Goal: Task Accomplishment & Management: Complete application form

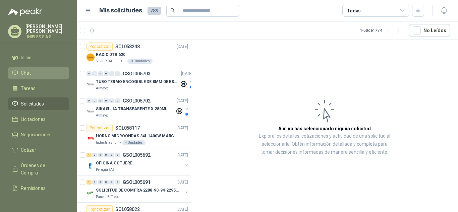
click at [29, 72] on span "Chat" at bounding box center [26, 72] width 10 height 7
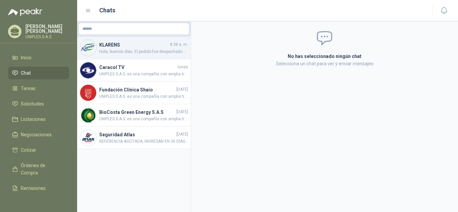
click at [122, 50] on span "Hola, buenos días. El pedido fue despachado con Número de guía: 13020109028 Ori…" at bounding box center [143, 52] width 89 height 6
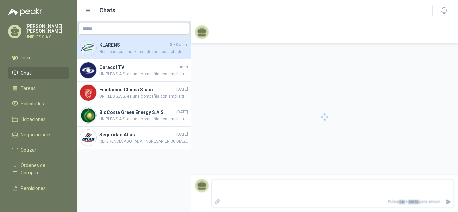
scroll to position [356, 0]
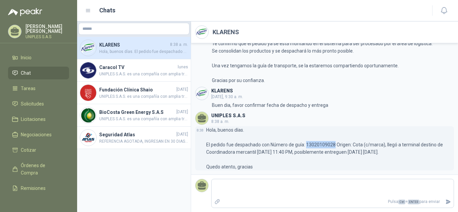
drag, startPoint x: 334, startPoint y: 146, endPoint x: 305, endPoint y: 144, distance: 28.9
click at [305, 144] on p "Hola, buenos días. El pedido fue despachado con Número de guía: 13020109028 Ori…" at bounding box center [330, 148] width 248 height 44
copy p "13020109028"
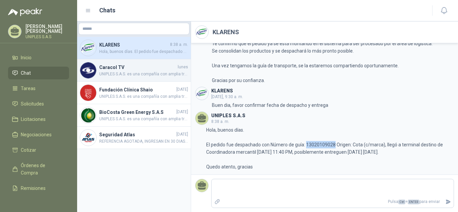
click at [153, 71] on span "UNIPLES S.A.S. es una compañía con amplia trayectoria en el mercado colombiano,…" at bounding box center [143, 74] width 89 height 6
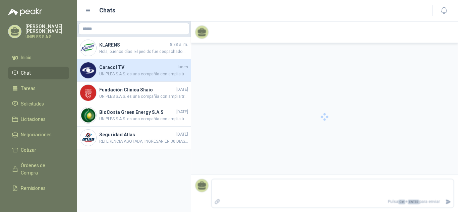
scroll to position [101, 0]
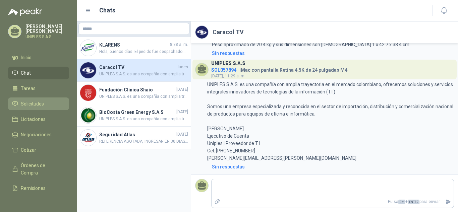
click at [30, 101] on span "Solicitudes" at bounding box center [32, 103] width 23 height 7
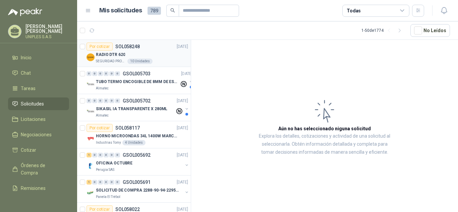
click at [125, 43] on div "Por cotizar SOL058248" at bounding box center [113, 47] width 53 height 8
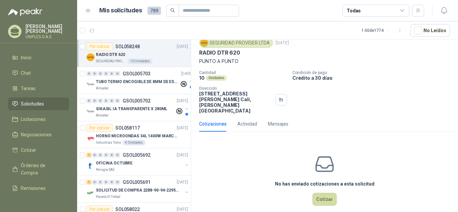
scroll to position [26, 0]
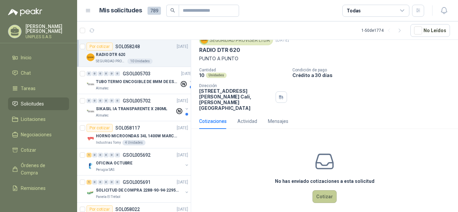
click at [327, 192] on button "Cotizar" at bounding box center [325, 196] width 24 height 13
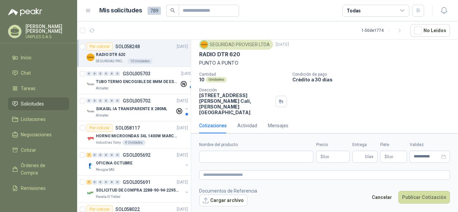
scroll to position [22, 0]
click at [277, 155] on input "Nombre del producto" at bounding box center [256, 157] width 114 height 12
paste input "**********"
drag, startPoint x: 240, startPoint y: 55, endPoint x: 197, endPoint y: 55, distance: 42.9
click at [197, 55] on div "SEGURIDAD PROVISER LTDA [DATE] RADIO DTR 620 PUNTO A PUNTO Cantidad 10 Unidades…" at bounding box center [324, 77] width 267 height 81
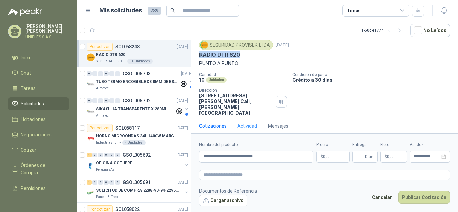
copy p "RADIO DTR 620"
click at [202, 156] on input "**********" at bounding box center [256, 157] width 114 height 12
paste input "**********"
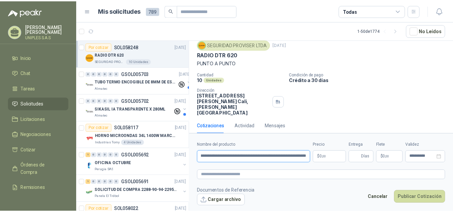
scroll to position [0, 39]
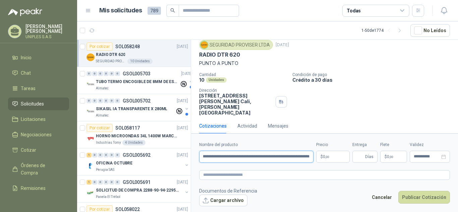
type input "**********"
click at [332, 157] on p "$ 0 ,00" at bounding box center [333, 157] width 34 height 12
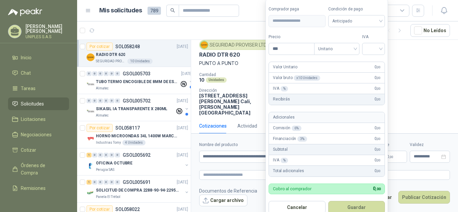
scroll to position [0, 0]
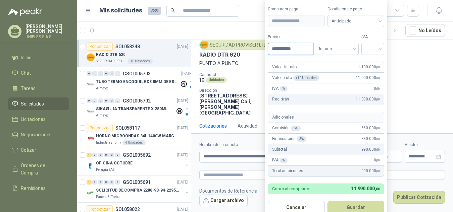
type input "**********"
click at [380, 49] on input "search" at bounding box center [372, 48] width 15 height 10
click at [369, 60] on div "19%" at bounding box center [374, 62] width 12 height 7
click at [355, 201] on button "Guardar" at bounding box center [357, 207] width 58 height 13
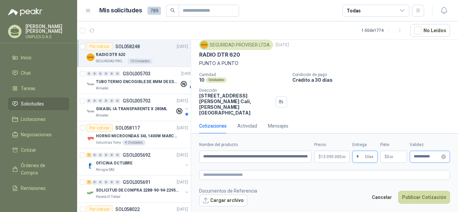
type input "*"
click at [432, 157] on input "**********" at bounding box center [427, 157] width 26 height 4
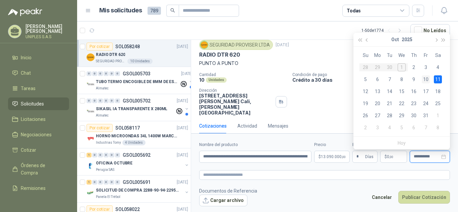
type input "**********"
click at [426, 81] on div "10" at bounding box center [426, 79] width 8 height 8
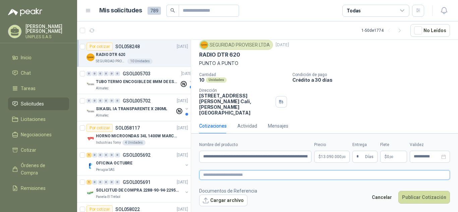
click at [232, 176] on textarea at bounding box center [324, 175] width 251 height 10
paste textarea "**********"
type textarea "**********"
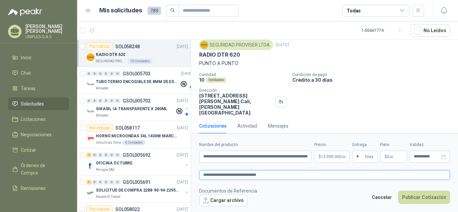
type textarea "**********"
paste textarea "**********"
type textarea "**********"
paste textarea "**********"
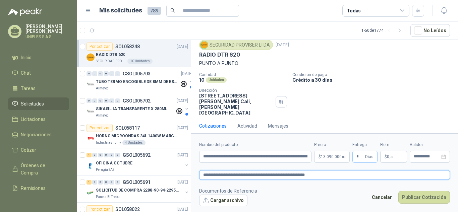
type textarea "**********"
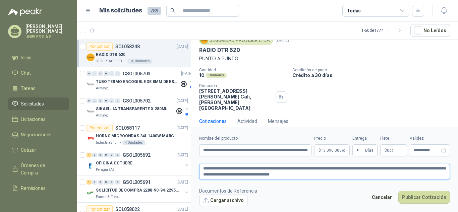
type textarea "**********"
click at [328, 150] on body "[PERSON_NAME] UNIPLES S.A.S Inicio Chat Tareas Solicitudes Licitaciones Negocia…" at bounding box center [229, 106] width 458 height 212
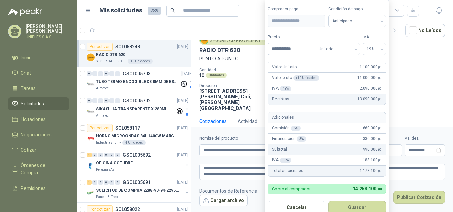
click at [419, 79] on div "Cantidad 10 Unidades Condición de pago Crédito a 30 días Dirección [STREET_ADDR…" at bounding box center [321, 89] width 245 height 43
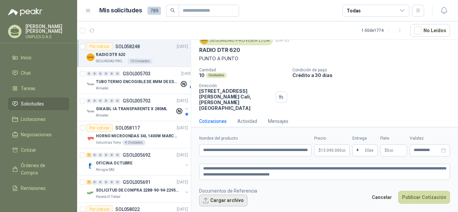
click at [223, 201] on button "Cargar archivo" at bounding box center [223, 201] width 48 height 12
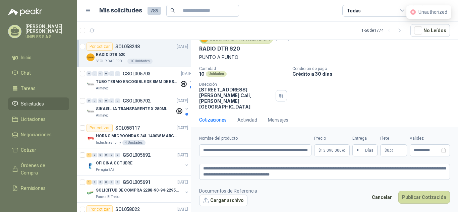
scroll to position [28, 0]
click at [424, 198] on button "Publicar Cotización" at bounding box center [424, 197] width 52 height 13
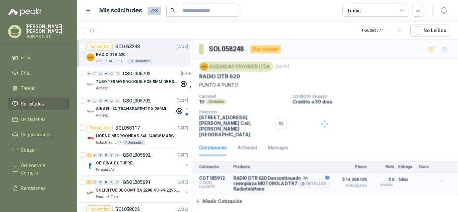
scroll to position [0, 0]
click at [402, 8] on icon at bounding box center [402, 11] width 6 height 6
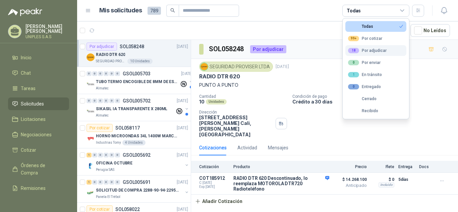
click at [373, 50] on div "18 Por adjudicar" at bounding box center [367, 50] width 39 height 5
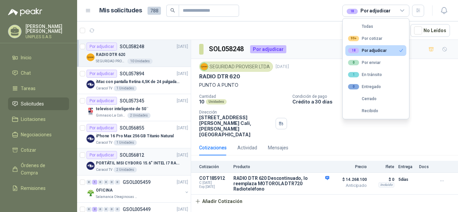
click at [128, 153] on p "SOL056812" at bounding box center [132, 155] width 24 height 5
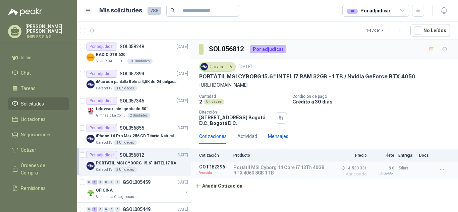
click at [274, 140] on div "Mensajes" at bounding box center [278, 136] width 20 height 7
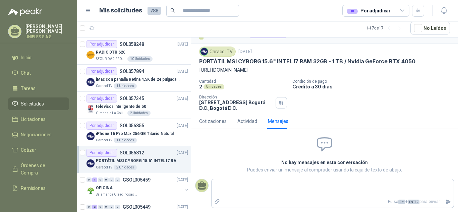
scroll to position [27, 0]
click at [131, 69] on p "SOL057894" at bounding box center [132, 71] width 24 height 5
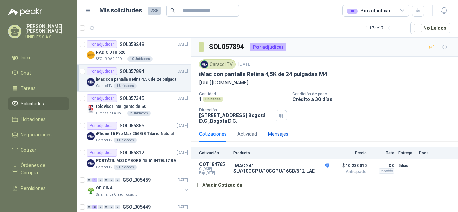
click at [276, 133] on div "Mensajes" at bounding box center [278, 133] width 20 height 7
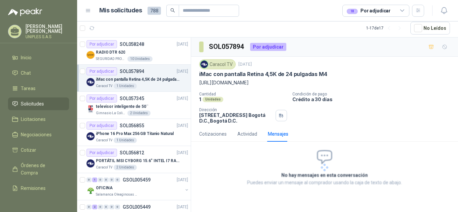
scroll to position [73, 0]
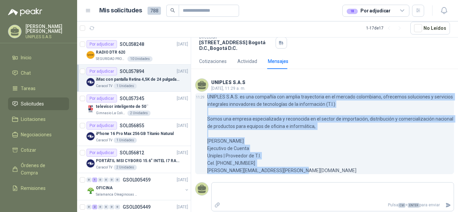
drag, startPoint x: 268, startPoint y: 168, endPoint x: 238, endPoint y: 112, distance: 62.8
click at [205, 94] on div "11:29 UNIPLES S.A.S. es una compañía con amplia trayectoria en el mercado colom…" at bounding box center [324, 133] width 259 height 81
copy div "UNIPLES S.A.S. es una compañía con amplia trayectoria en el mercado colombiano,…"
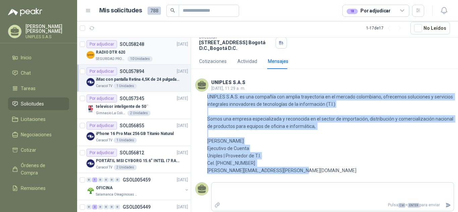
click at [130, 43] on p "SOL058248" at bounding box center [132, 44] width 24 height 5
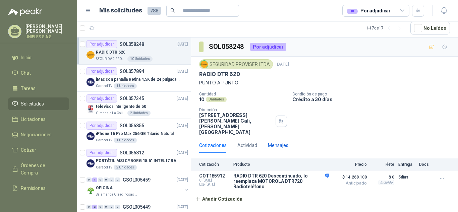
click at [273, 142] on div "Mensajes" at bounding box center [278, 145] width 20 height 7
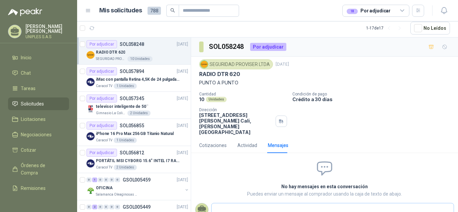
type textarea "**********"
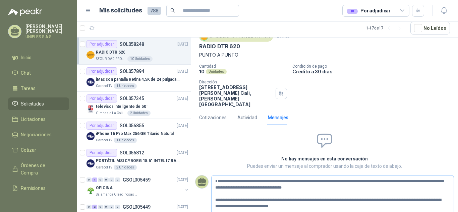
click at [219, 177] on textarea "**********" at bounding box center [330, 197] width 237 height 41
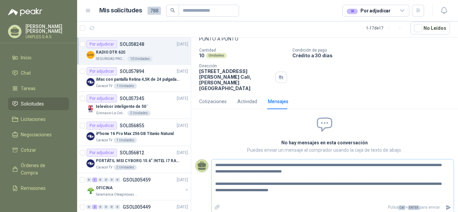
scroll to position [31, 0]
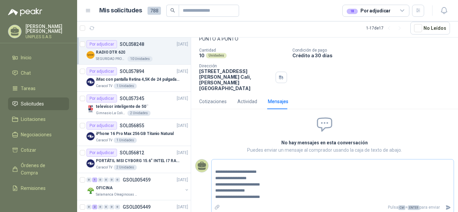
type textarea "**********"
click at [446, 201] on icon "Enviar" at bounding box center [448, 208] width 5 height 4
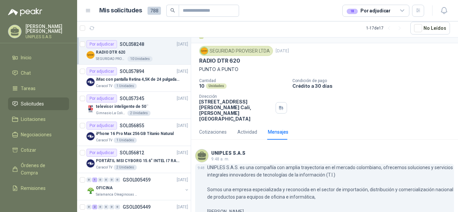
scroll to position [0, 0]
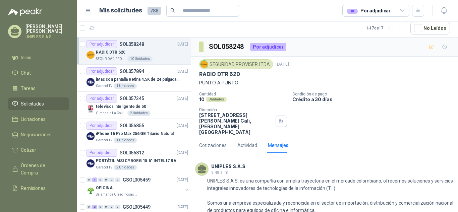
click at [404, 10] on icon at bounding box center [402, 11] width 4 height 2
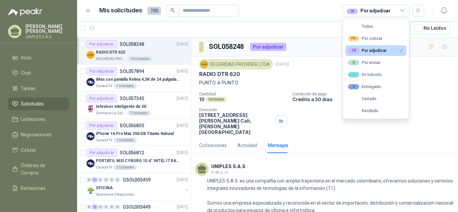
click at [376, 49] on div "18 Por adjudicar" at bounding box center [367, 50] width 39 height 5
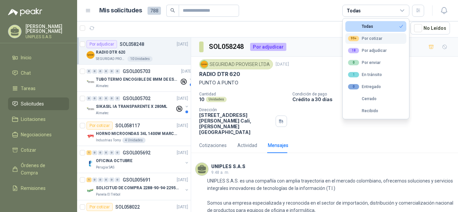
click at [372, 38] on div "99+ Por cotizar" at bounding box center [365, 38] width 34 height 5
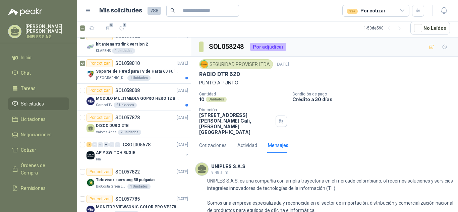
scroll to position [106, 0]
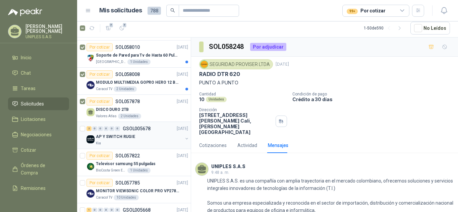
click at [136, 128] on p "GSOL005678" at bounding box center [137, 128] width 28 height 5
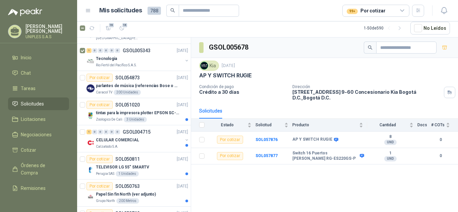
scroll to position [404, 0]
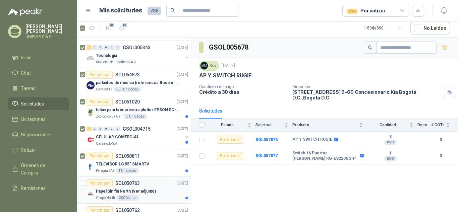
click at [82, 186] on div at bounding box center [82, 189] width 5 height 21
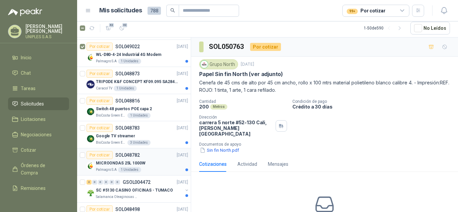
scroll to position [1060, 0]
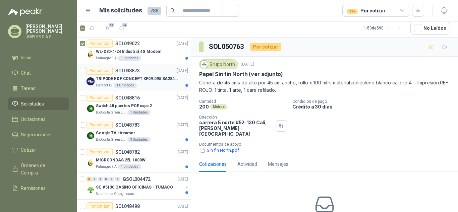
click at [81, 73] on div at bounding box center [82, 77] width 5 height 21
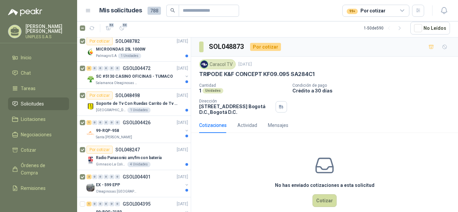
scroll to position [1198, 0]
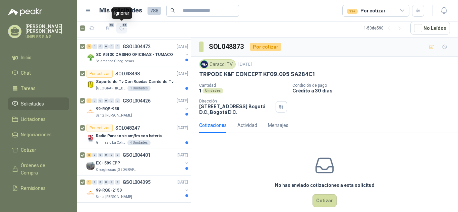
click at [120, 27] on icon "button" at bounding box center [122, 28] width 4 height 4
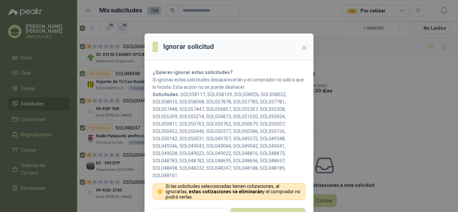
scroll to position [17, 0]
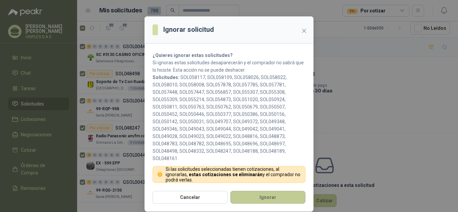
click at [263, 199] on button "Ignorar" at bounding box center [267, 197] width 75 height 13
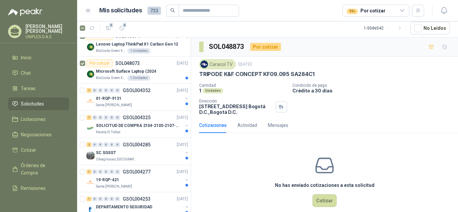
scroll to position [95, 0]
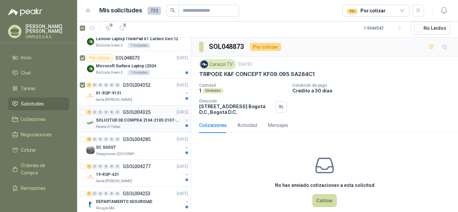
click at [83, 109] on div at bounding box center [83, 118] width 7 height 21
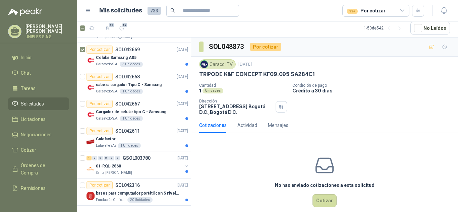
scroll to position [1198, 1]
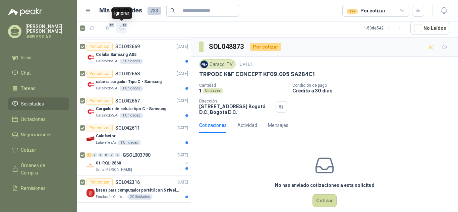
click at [122, 28] on icon "button" at bounding box center [122, 28] width 6 height 6
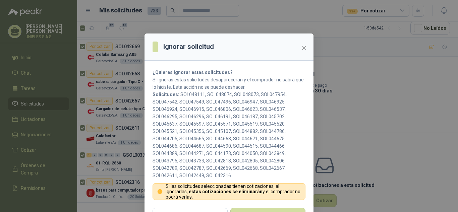
scroll to position [17, 0]
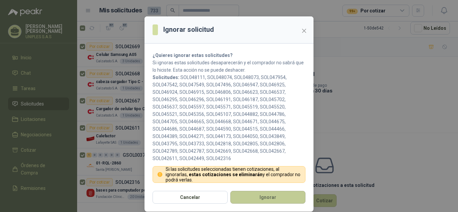
click at [266, 197] on button "Ignorar" at bounding box center [267, 197] width 75 height 13
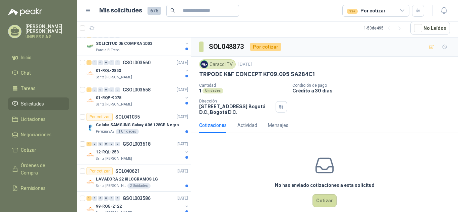
scroll to position [0, 1]
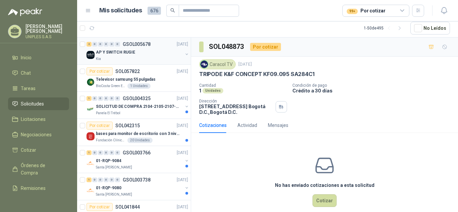
click at [131, 45] on p "GSOL005678" at bounding box center [137, 44] width 28 height 5
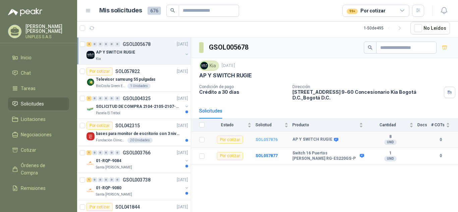
click at [262, 137] on b "SOL057876" at bounding box center [267, 139] width 22 height 5
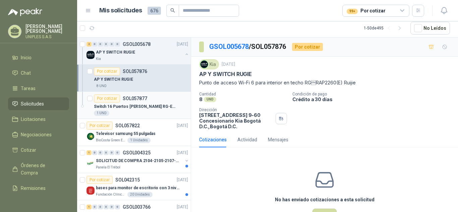
click at [134, 98] on p "SOL057877" at bounding box center [135, 98] width 24 height 5
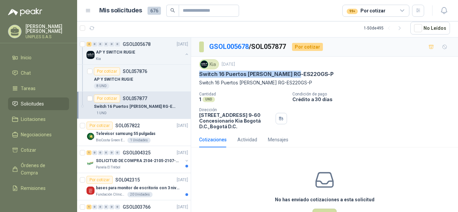
drag, startPoint x: 200, startPoint y: 74, endPoint x: 300, endPoint y: 73, distance: 100.6
click at [300, 73] on div "Switch 16 Puertos [PERSON_NAME] RG-ES220GS-P" at bounding box center [324, 74] width 251 height 7
copy p "Switch 16 Puertos [PERSON_NAME] RG-ES220GS-P"
click at [136, 70] on p "SOL057876" at bounding box center [135, 71] width 24 height 5
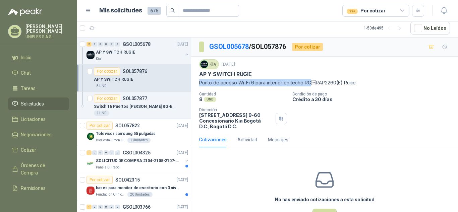
drag, startPoint x: 198, startPoint y: 83, endPoint x: 309, endPoint y: 83, distance: 111.0
click at [309, 83] on div "Kia [DATE] AP Y SWITCH RUGIE Punto de acceso Wi-Fi 6 para interior en techo RG…" at bounding box center [324, 94] width 267 height 75
copy p "Punto de acceso Wi-Fi 6 para interior en techo RG"
click at [387, 102] on p "Crédito a 30 días" at bounding box center [373, 100] width 163 height 6
click at [130, 98] on p "SOL057877" at bounding box center [135, 98] width 24 height 5
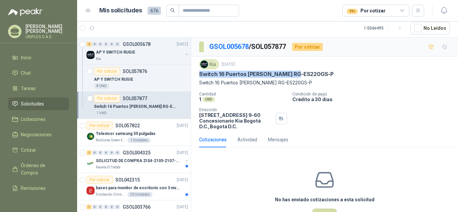
drag, startPoint x: 301, startPoint y: 74, endPoint x: 215, endPoint y: 89, distance: 88.1
click at [200, 76] on div "Switch 16 Puertos [PERSON_NAME] RG-ES220GS-P" at bounding box center [324, 74] width 251 height 7
copy p "Switch 16 Puertos [PERSON_NAME] RG-ES220GS-P"
click at [132, 71] on p "SOL057876" at bounding box center [135, 71] width 24 height 5
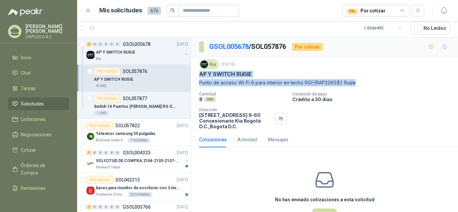
drag, startPoint x: 200, startPoint y: 76, endPoint x: 360, endPoint y: 83, distance: 160.5
click at [360, 83] on div "Kia [DATE] AP Y SWITCH RUGIE Punto de acceso Wi-Fi 6 para interior en techo RG…" at bounding box center [324, 72] width 251 height 27
copy div "AP Y SWITCH RUGIE Punto de acceso Wi-Fi 6 para interior en techo RGRAP2260(E) …"
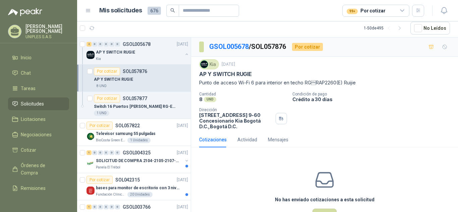
click at [379, 105] on div "Cantidad 8 UND Condición de pago Crédito a 30 días Dirección [STREET_ADDRESS] …" at bounding box center [324, 111] width 251 height 38
click at [124, 123] on p "SOL057822" at bounding box center [127, 125] width 24 height 5
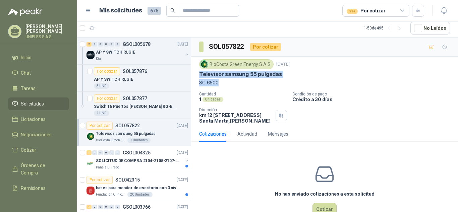
drag, startPoint x: 220, startPoint y: 83, endPoint x: 198, endPoint y: 76, distance: 23.3
click at [198, 76] on div "BioCosta [PERSON_NAME] Energy S.A.S [DATE] Televisor samsung 55 pulgadas SC 650…" at bounding box center [324, 92] width 267 height 70
copy div "Televisor samsung 55 pulgadas SC 6500"
click at [234, 89] on div "BioCosta [PERSON_NAME] Energy S.A.S [DATE] Televisor samsung 55 pulgadas SC 650…" at bounding box center [324, 91] width 251 height 64
drag, startPoint x: 226, startPoint y: 82, endPoint x: 198, endPoint y: 81, distance: 28.2
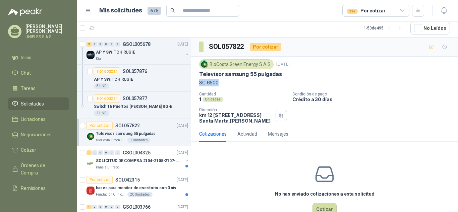
click at [198, 81] on div "BioCosta [PERSON_NAME] Energy S.A.S [DATE] Televisor samsung 55 pulgadas SC 650…" at bounding box center [324, 92] width 267 height 70
copy p "SC 6500"
click at [418, 86] on p "SC 6500" at bounding box center [324, 82] width 251 height 7
click at [120, 27] on icon "button" at bounding box center [122, 28] width 4 height 4
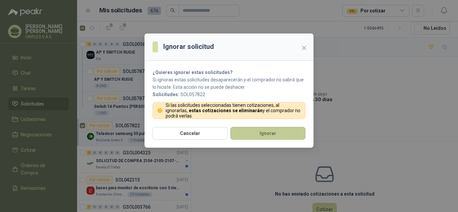
click at [260, 132] on button "Ignorar" at bounding box center [267, 133] width 75 height 13
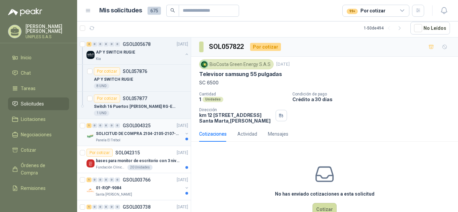
click at [135, 123] on p "GSOL004325" at bounding box center [137, 125] width 28 height 5
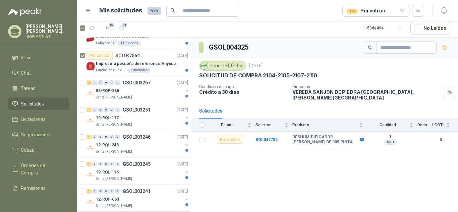
scroll to position [1160, 1]
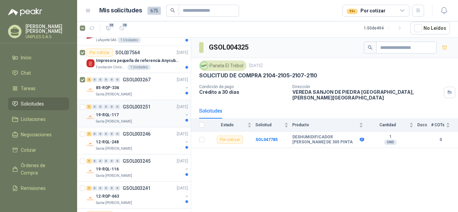
click at [83, 104] on div at bounding box center [83, 113] width 7 height 21
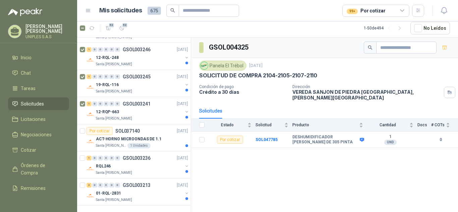
scroll to position [1252, 1]
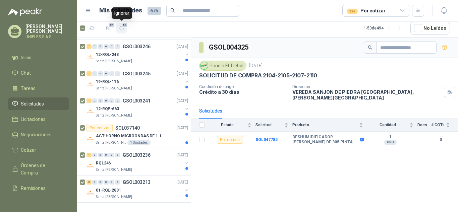
click at [122, 30] on icon "button" at bounding box center [122, 28] width 4 height 4
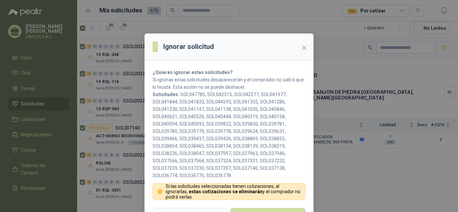
scroll to position [17, 0]
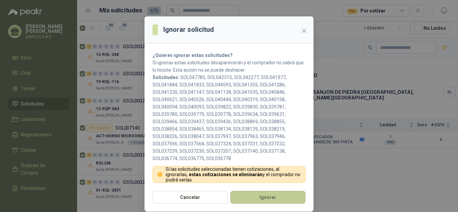
click at [265, 201] on button "Ignorar" at bounding box center [267, 197] width 75 height 13
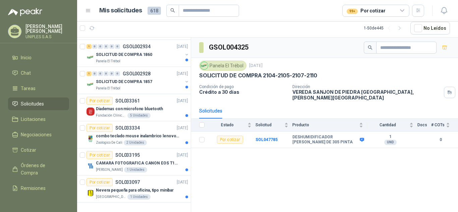
scroll to position [1247, 0]
click at [319, 173] on div "GSOL004325 Panela El Trébol [DATE] SOLICITUD DE COMPRA 2104-2105-2107-2110 Cond…" at bounding box center [324, 125] width 267 height 175
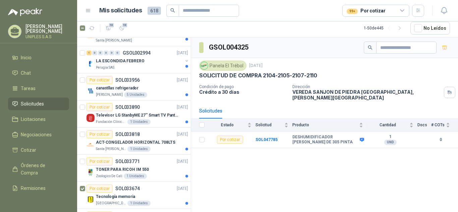
scroll to position [993, 0]
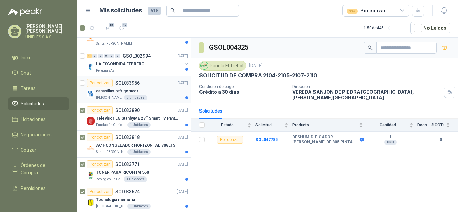
click at [82, 80] on div at bounding box center [82, 89] width 5 height 21
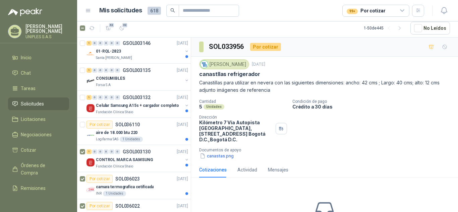
scroll to position [199, 0]
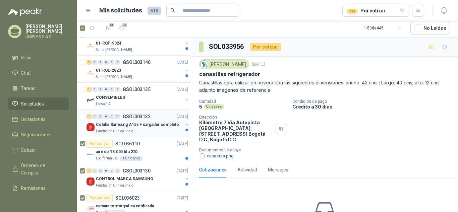
click at [85, 115] on div at bounding box center [83, 123] width 7 height 21
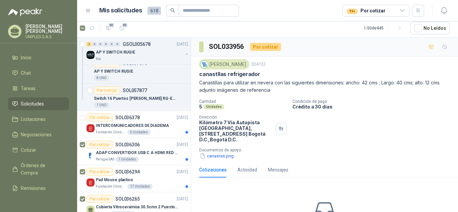
scroll to position [0, 0]
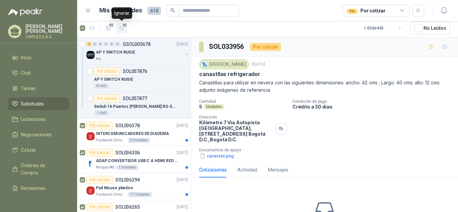
click at [123, 26] on span "51" at bounding box center [125, 24] width 6 height 5
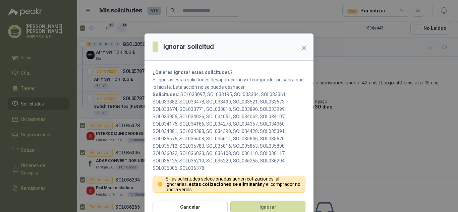
scroll to position [10, 0]
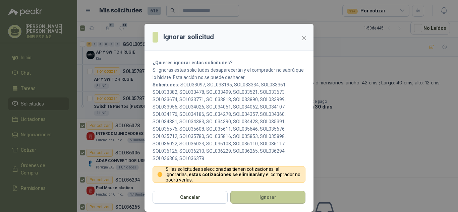
click at [265, 195] on button "Ignorar" at bounding box center [267, 197] width 75 height 13
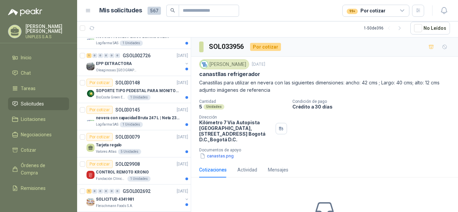
scroll to position [1252, 0]
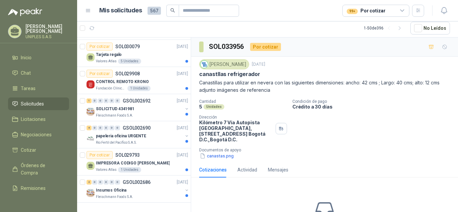
click at [404, 11] on icon at bounding box center [402, 11] width 6 height 6
click at [25, 69] on span "Chat" at bounding box center [26, 72] width 10 height 7
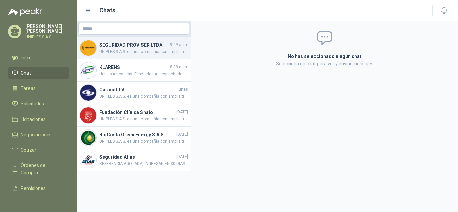
click at [122, 49] on span "UNIPLES S.A.S. es una compañía con amplia trayectoria en el mercado colombiano,…" at bounding box center [143, 52] width 89 height 6
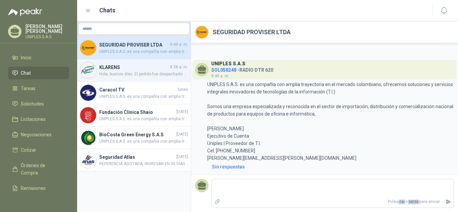
click at [110, 71] on span "Hola, buenos días. El pedido fue despachado con Número de guía: 13020109028 Ori…" at bounding box center [143, 74] width 89 height 6
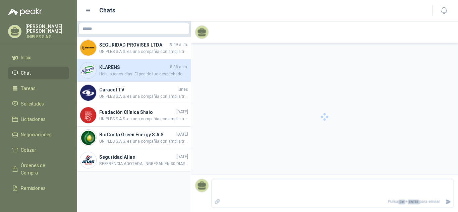
scroll to position [356, 0]
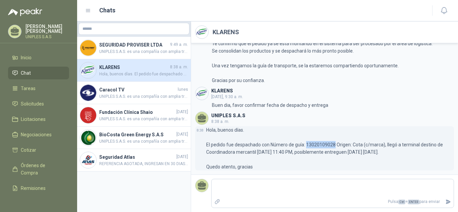
drag, startPoint x: 305, startPoint y: 144, endPoint x: 334, endPoint y: 144, distance: 29.5
click at [334, 144] on p "Hola, buenos días. El pedido fue despachado con Número de guía: 13020109028 Ori…" at bounding box center [330, 148] width 248 height 44
copy p "13020109028"
click at [28, 54] on span "Inicio" at bounding box center [26, 57] width 11 height 7
